Goal: Find specific page/section: Find specific page/section

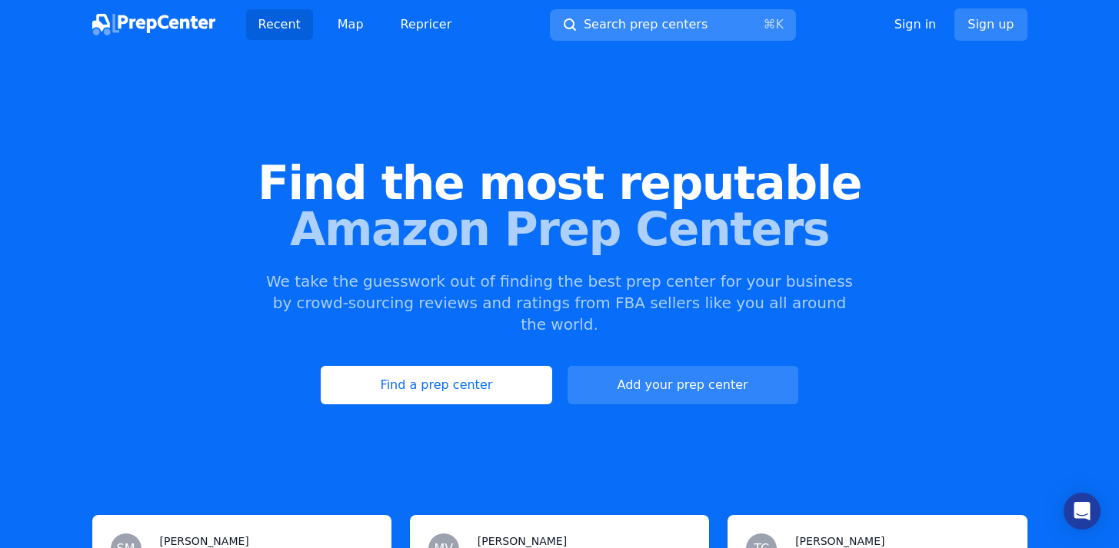
click at [694, 24] on span "Search prep centers" at bounding box center [646, 24] width 124 height 18
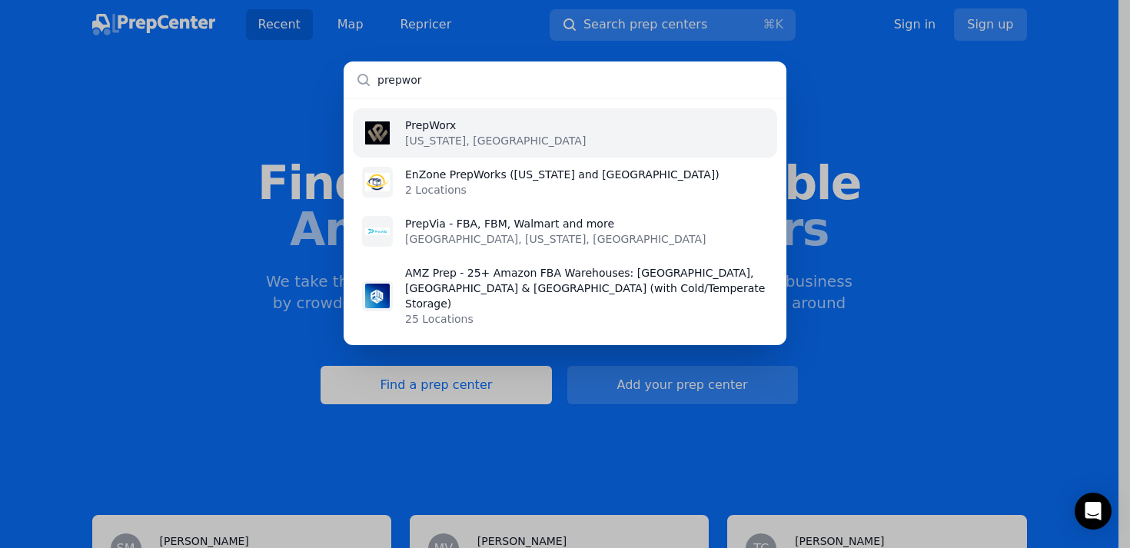
type input "prepwor"
click at [575, 126] on li "PrepWorx [US_STATE], [GEOGRAPHIC_DATA]" at bounding box center [565, 132] width 424 height 49
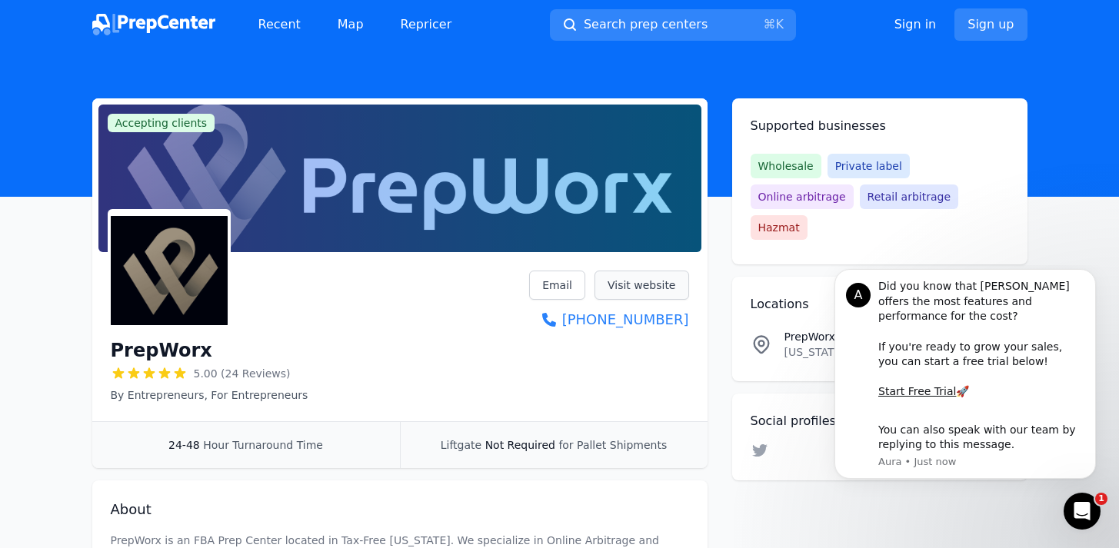
click at [624, 287] on link "Visit website" at bounding box center [641, 285] width 95 height 29
click at [169, 19] on img at bounding box center [153, 25] width 123 height 22
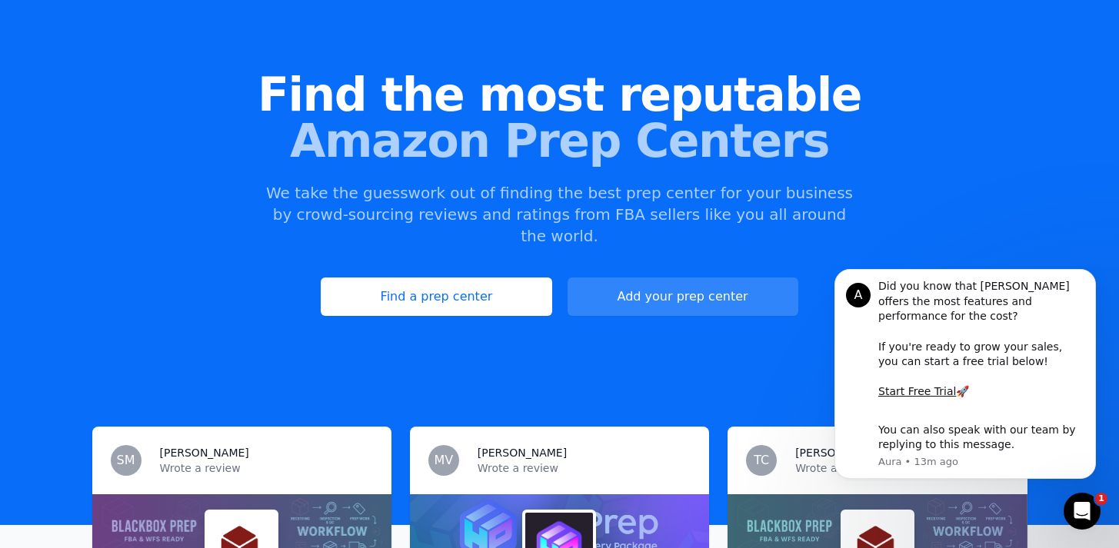
scroll to position [258, 0]
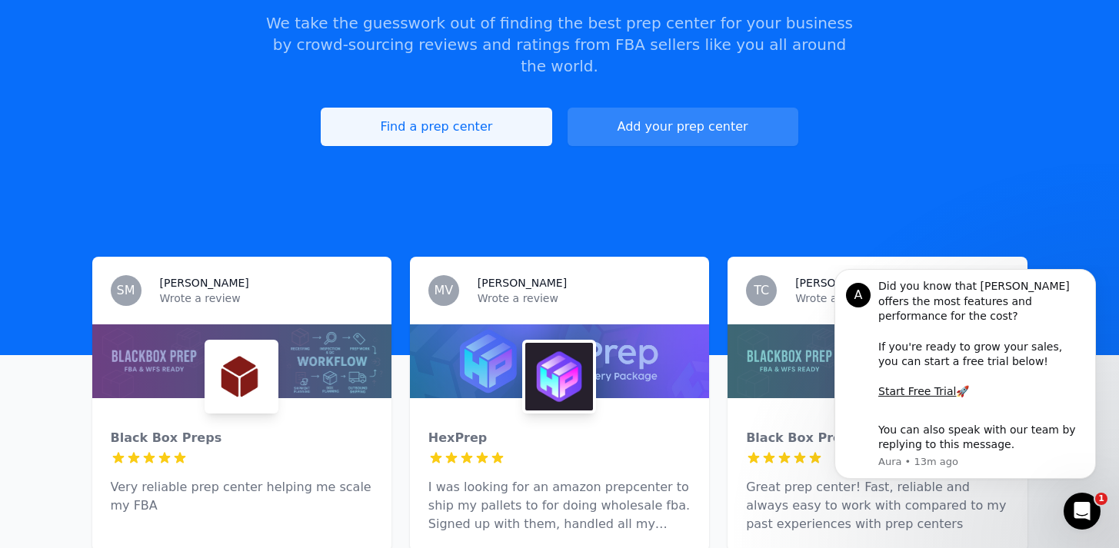
click at [469, 108] on link "Find a prep center" at bounding box center [436, 127] width 231 height 38
